Goal: Transaction & Acquisition: Purchase product/service

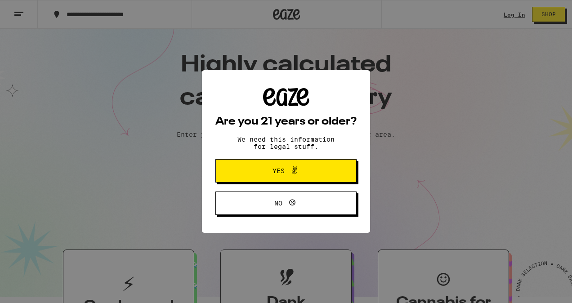
click at [309, 173] on span "Yes" at bounding box center [286, 171] width 68 height 12
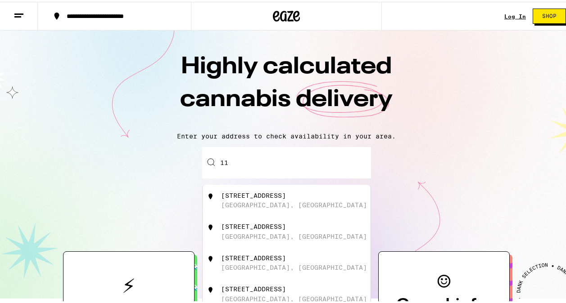
click at [300, 162] on input "11" at bounding box center [286, 160] width 169 height 31
click at [247, 229] on div "[STREET_ADDRESS]" at bounding box center [253, 224] width 65 height 7
type input "[STREET_ADDRESS]"
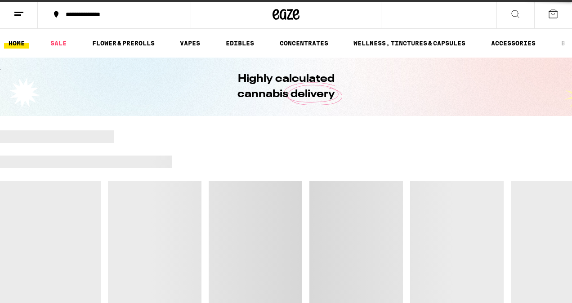
click at [258, 210] on div at bounding box center [286, 224] width 572 height 189
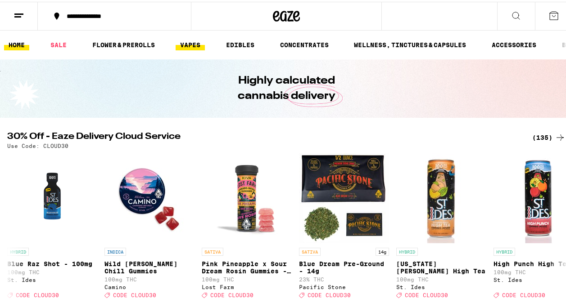
click at [187, 43] on link "VAPES" at bounding box center [189, 43] width 29 height 11
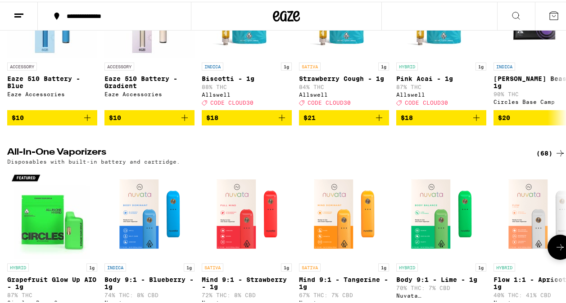
scroll to position [135, 0]
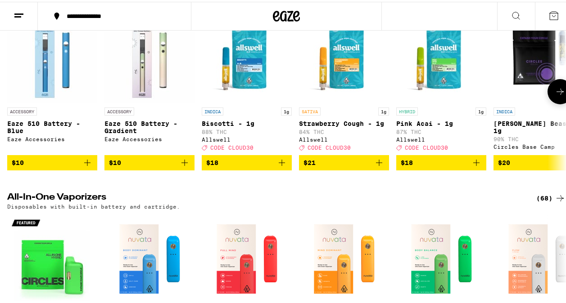
click at [556, 92] on icon at bounding box center [559, 90] width 11 height 11
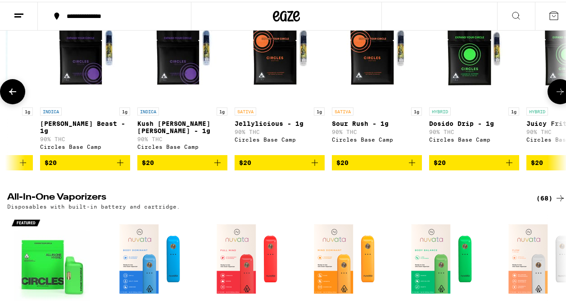
click at [556, 92] on icon at bounding box center [559, 90] width 11 height 11
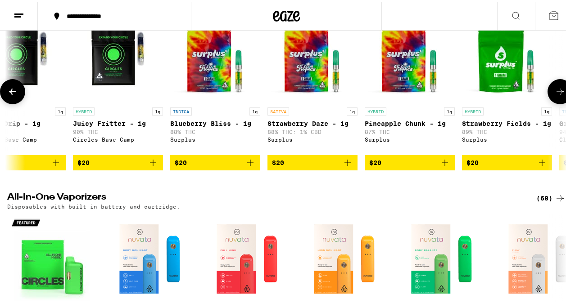
click at [556, 92] on icon at bounding box center [559, 90] width 11 height 11
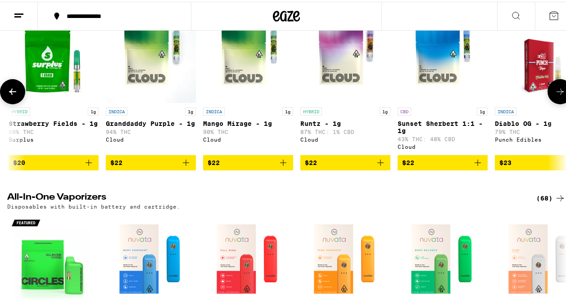
click at [556, 92] on icon at bounding box center [559, 90] width 11 height 11
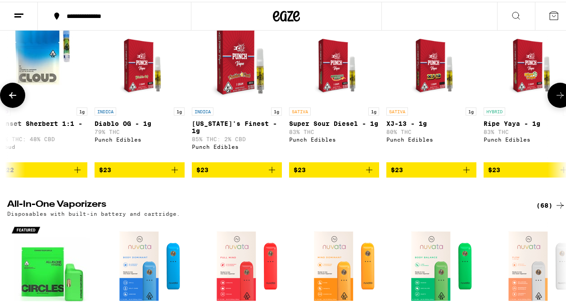
scroll to position [0, 1812]
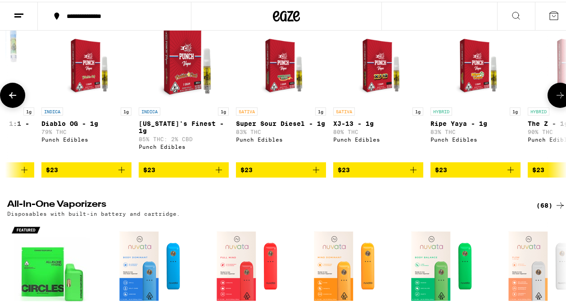
click at [556, 92] on icon at bounding box center [559, 93] width 11 height 11
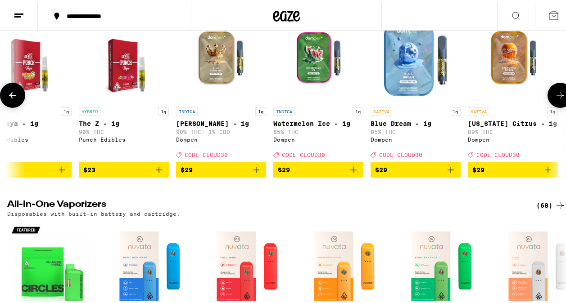
scroll to position [0, 2265]
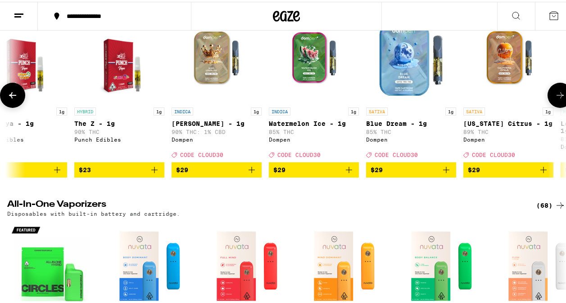
click at [555, 94] on icon at bounding box center [559, 93] width 11 height 11
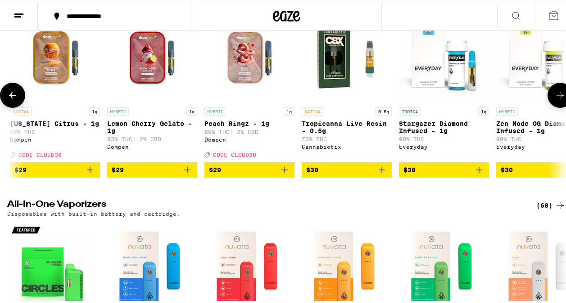
click at [555, 94] on icon at bounding box center [559, 93] width 11 height 11
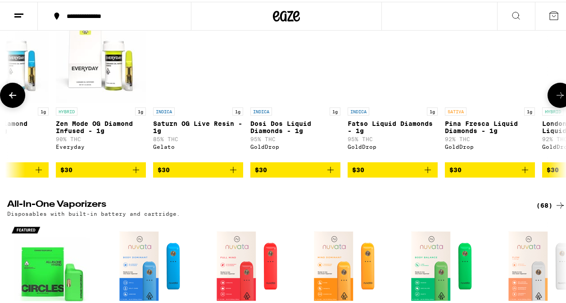
scroll to position [0, 3171]
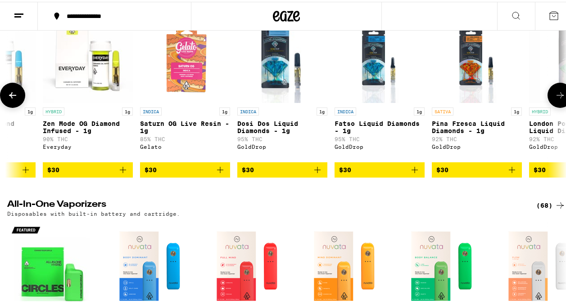
click at [18, 98] on icon at bounding box center [12, 93] width 11 height 11
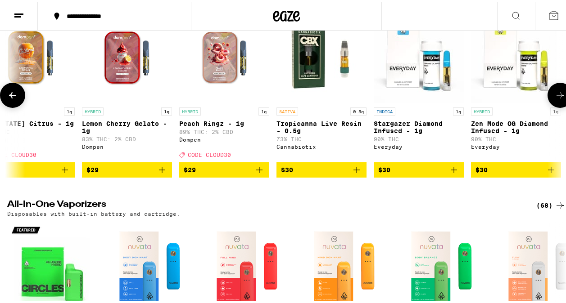
scroll to position [0, 2718]
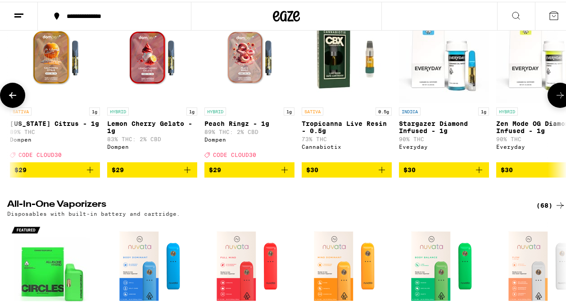
click at [556, 96] on icon at bounding box center [559, 93] width 11 height 11
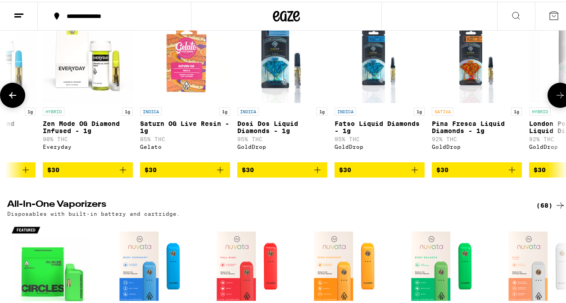
click at [556, 96] on icon at bounding box center [559, 93] width 11 height 11
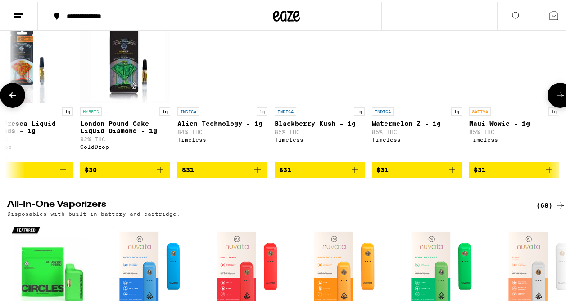
scroll to position [0, 3624]
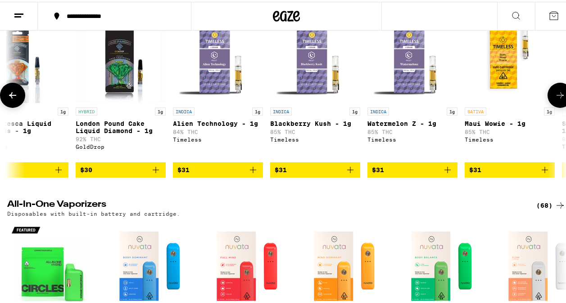
click at [556, 96] on icon at bounding box center [559, 93] width 11 height 11
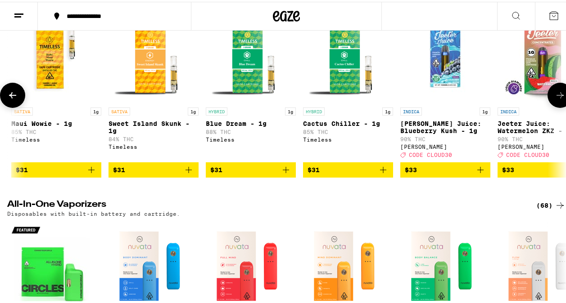
click at [556, 96] on icon at bounding box center [559, 93] width 11 height 11
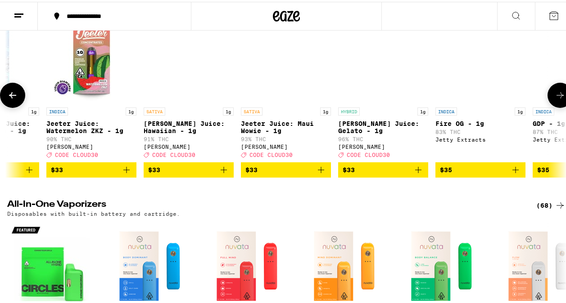
scroll to position [0, 4530]
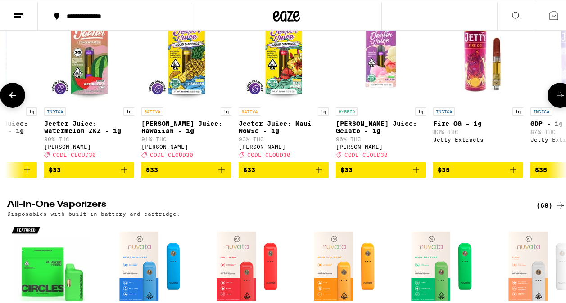
click at [556, 96] on icon at bounding box center [559, 93] width 11 height 11
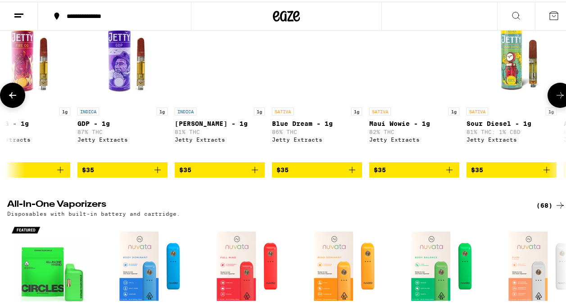
scroll to position [0, 4983]
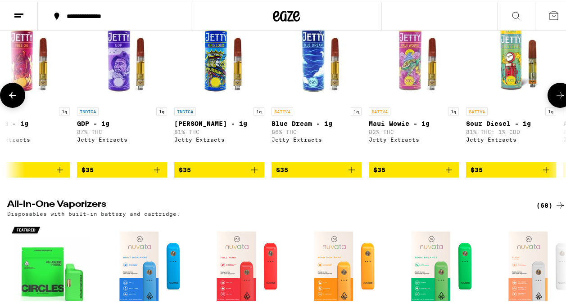
click at [11, 99] on icon at bounding box center [12, 93] width 11 height 11
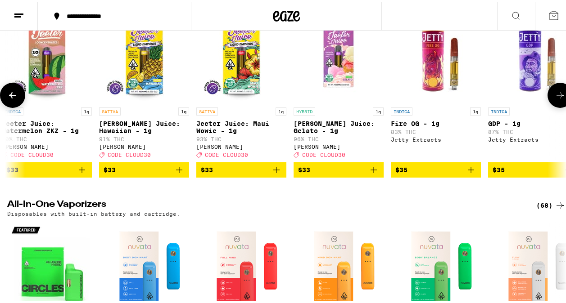
scroll to position [0, 4530]
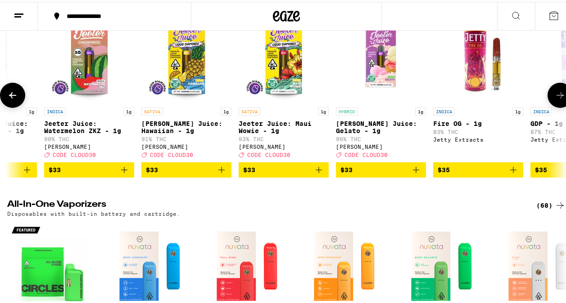
click at [556, 92] on icon at bounding box center [559, 93] width 11 height 11
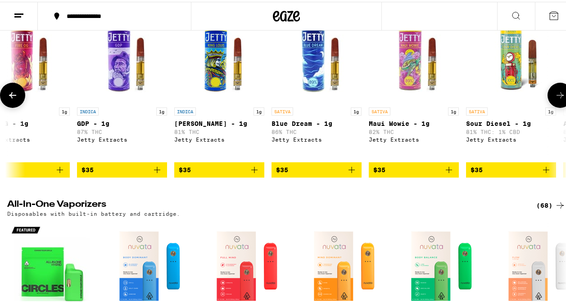
click at [557, 93] on icon at bounding box center [559, 93] width 11 height 11
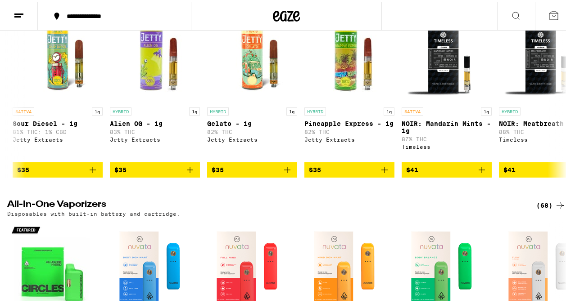
scroll to position [225, 0]
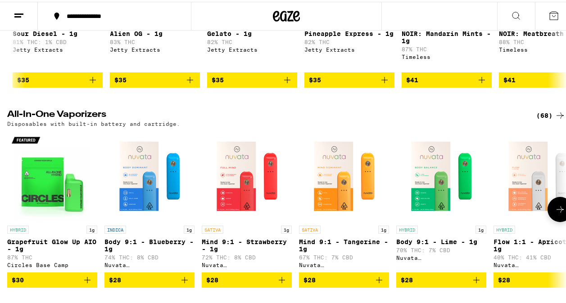
click at [554, 213] on icon at bounding box center [559, 207] width 11 height 11
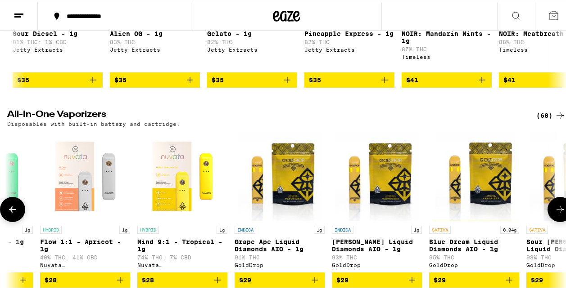
click at [554, 213] on icon at bounding box center [559, 207] width 11 height 11
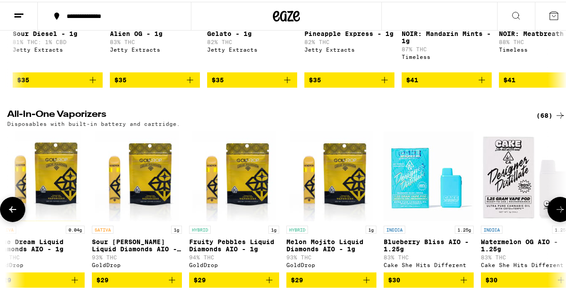
scroll to position [0, 906]
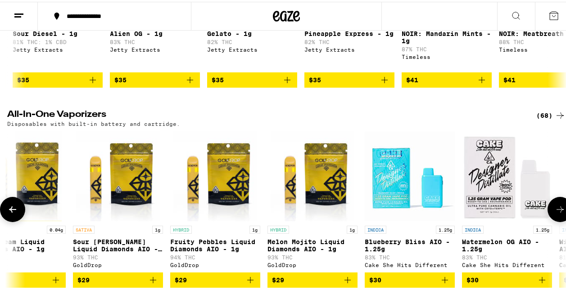
click at [557, 213] on icon at bounding box center [559, 207] width 11 height 11
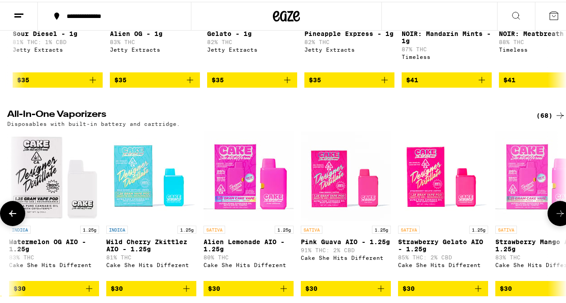
scroll to position [0, 1359]
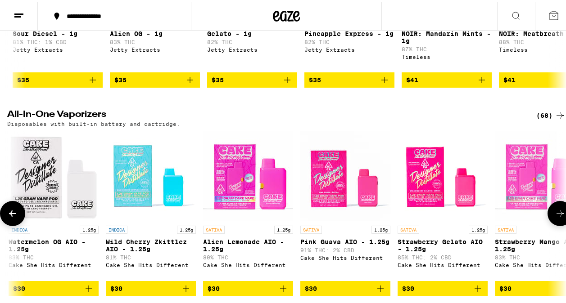
click at [554, 217] on icon at bounding box center [559, 211] width 11 height 11
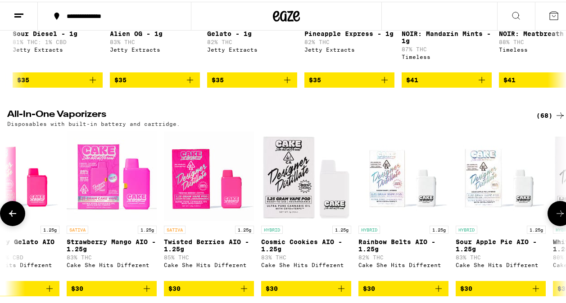
scroll to position [0, 1812]
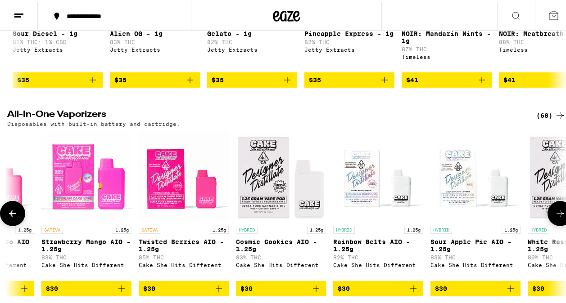
click at [554, 217] on icon at bounding box center [559, 211] width 11 height 11
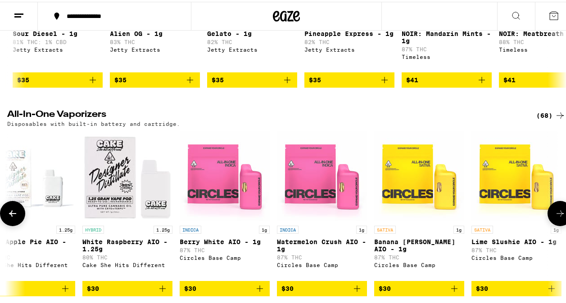
scroll to position [0, 2265]
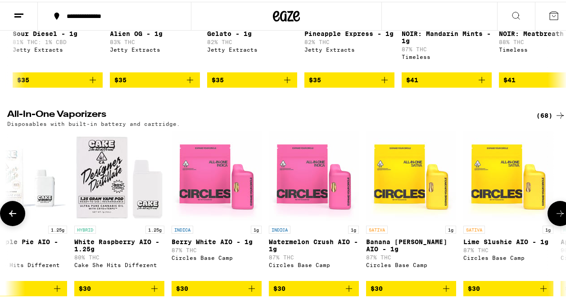
click at [554, 217] on icon at bounding box center [559, 211] width 11 height 11
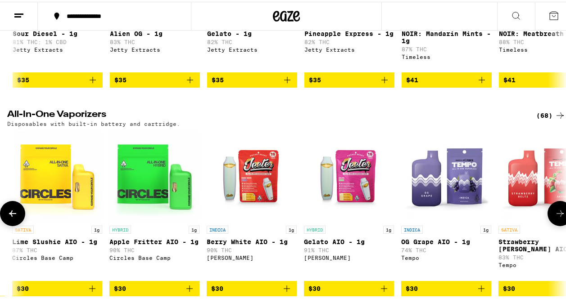
scroll to position [0, 2718]
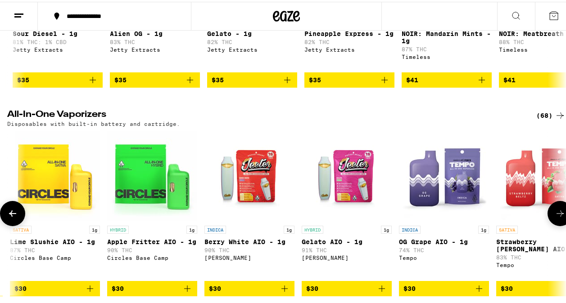
click at [552, 224] on button at bounding box center [559, 211] width 25 height 25
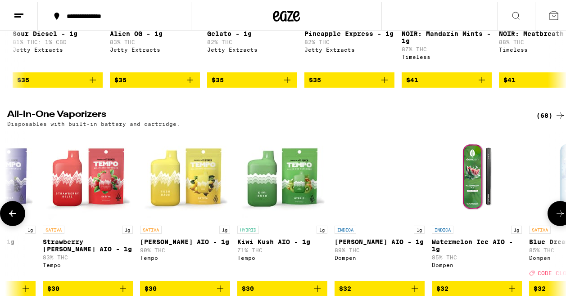
click at [552, 224] on button at bounding box center [559, 211] width 25 height 25
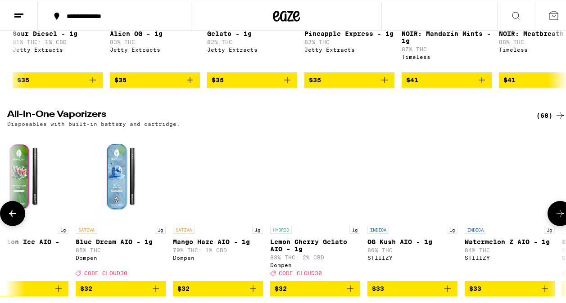
click at [552, 224] on button at bounding box center [559, 211] width 25 height 25
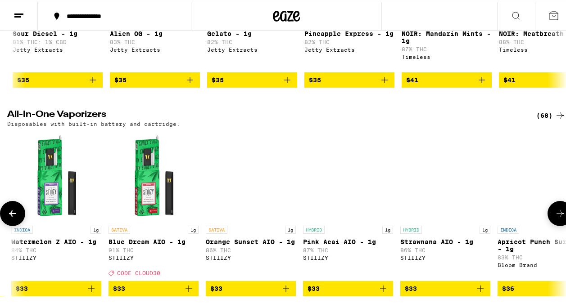
click at [552, 224] on button at bounding box center [559, 211] width 25 height 25
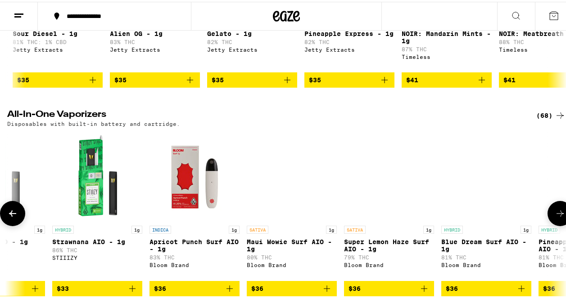
scroll to position [0, 4530]
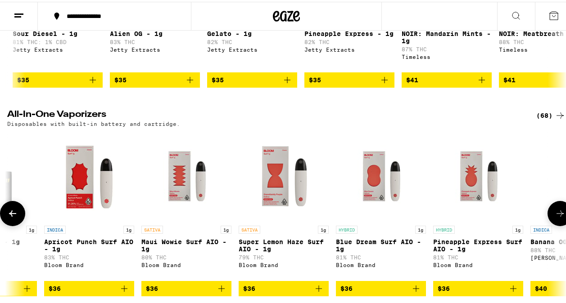
click at [552, 224] on button at bounding box center [559, 211] width 25 height 25
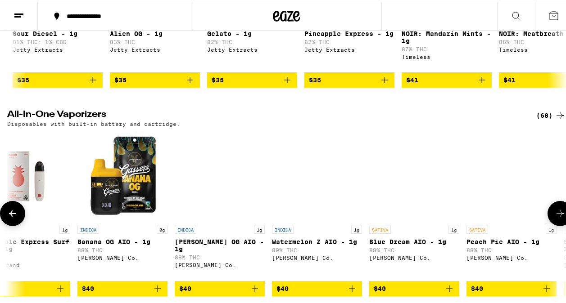
scroll to position [0, 4983]
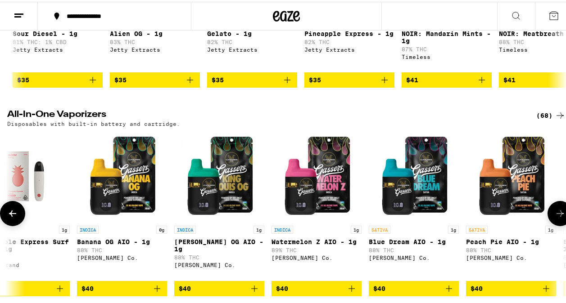
click at [558, 217] on icon at bounding box center [559, 211] width 11 height 11
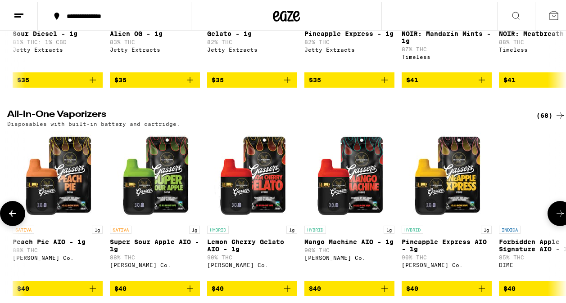
click at [558, 217] on icon at bounding box center [559, 211] width 11 height 11
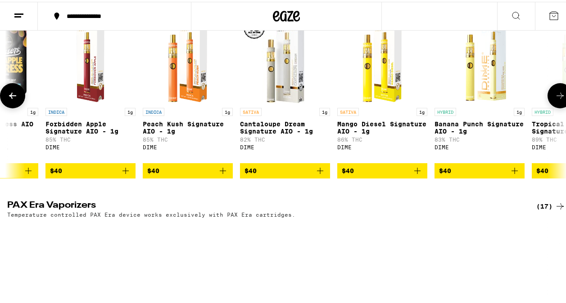
scroll to position [360, 0]
